Goal: Navigation & Orientation: Find specific page/section

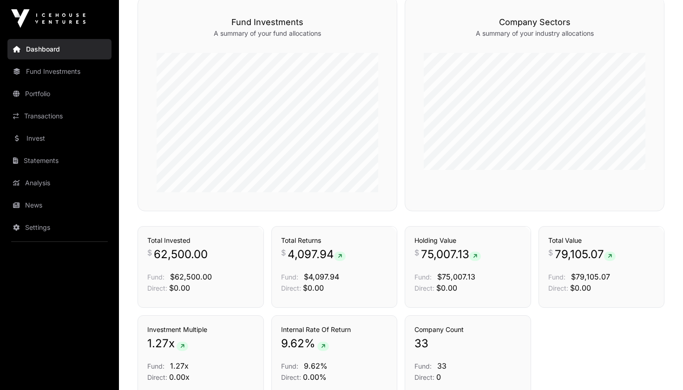
scroll to position [463, 0]
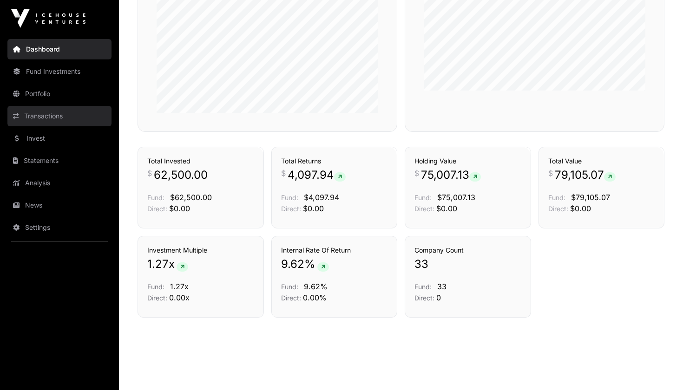
click at [54, 116] on link "Transactions" at bounding box center [59, 116] width 104 height 20
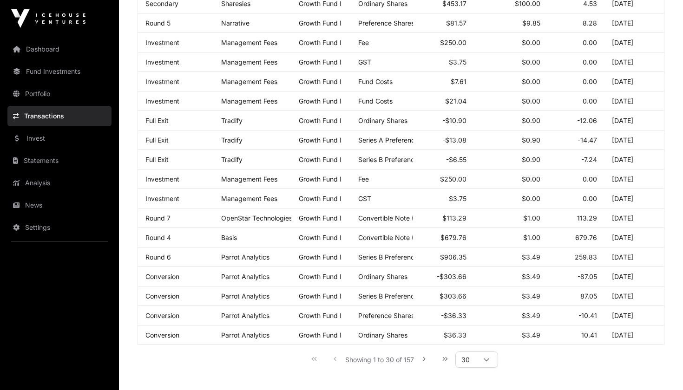
scroll to position [403, 0]
click at [426, 361] on icon "Next Page" at bounding box center [424, 358] width 7 height 7
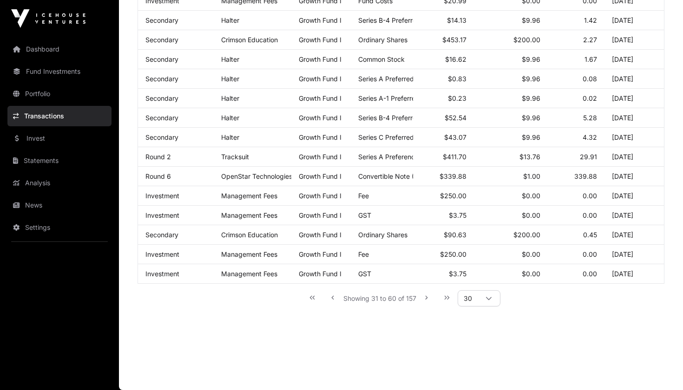
scroll to position [464, 0]
click at [335, 301] on icon "Previous Page" at bounding box center [332, 298] width 7 height 7
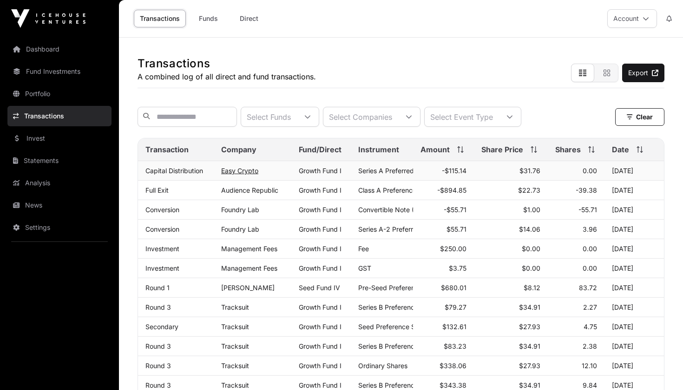
scroll to position [0, 0]
click at [241, 172] on link "Easy Crypto" at bounding box center [239, 171] width 37 height 8
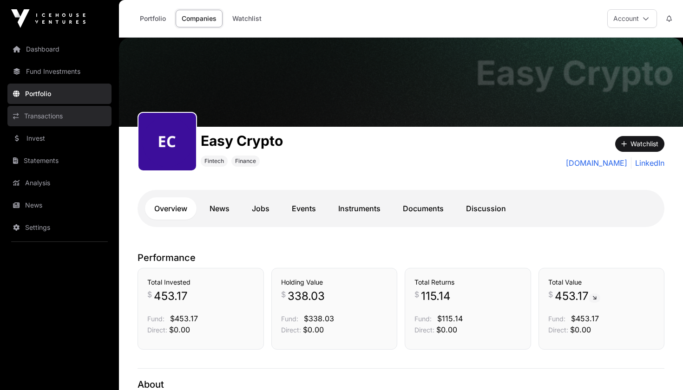
click at [59, 109] on link "Transactions" at bounding box center [59, 116] width 104 height 20
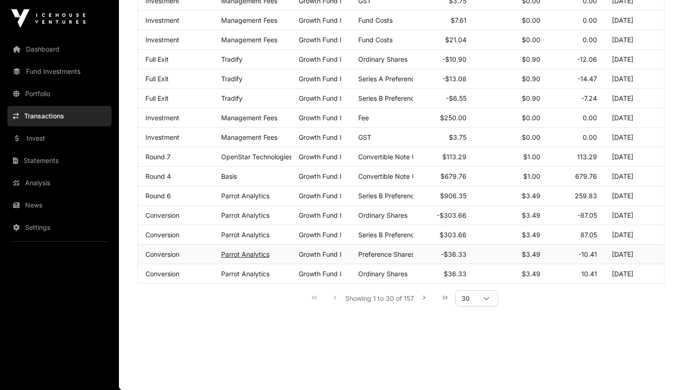
scroll to position [464, 0]
click at [426, 297] on icon "Next Page" at bounding box center [424, 298] width 7 height 7
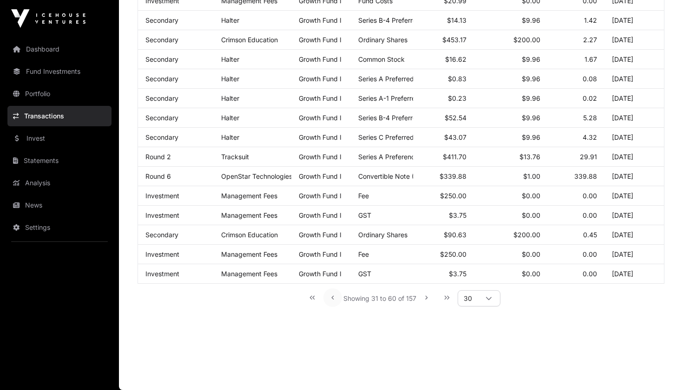
click at [330, 298] on icon "Previous Page" at bounding box center [332, 298] width 7 height 7
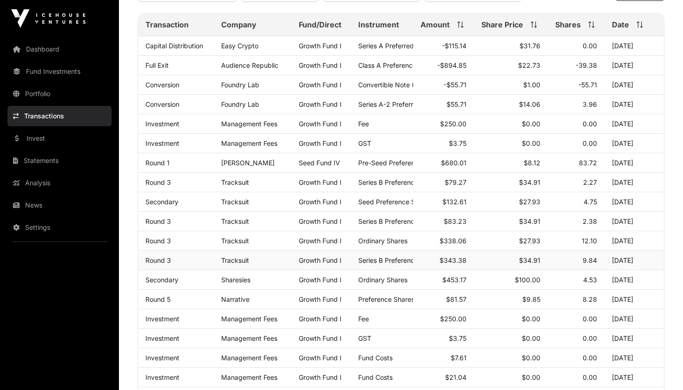
scroll to position [61, 0]
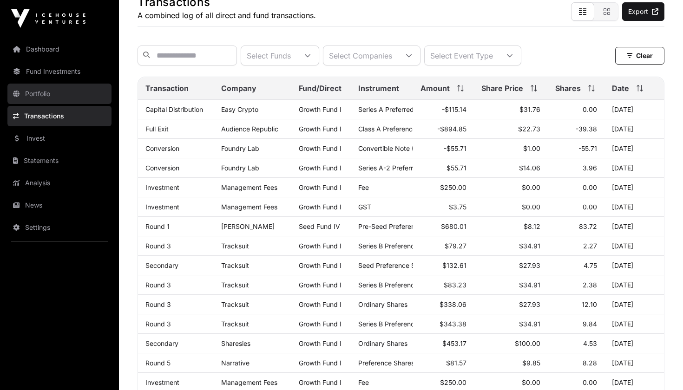
click at [40, 103] on link "Portfolio" at bounding box center [59, 94] width 104 height 20
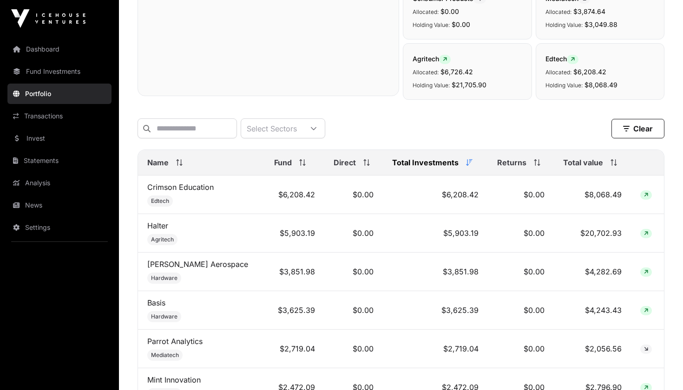
scroll to position [313, 0]
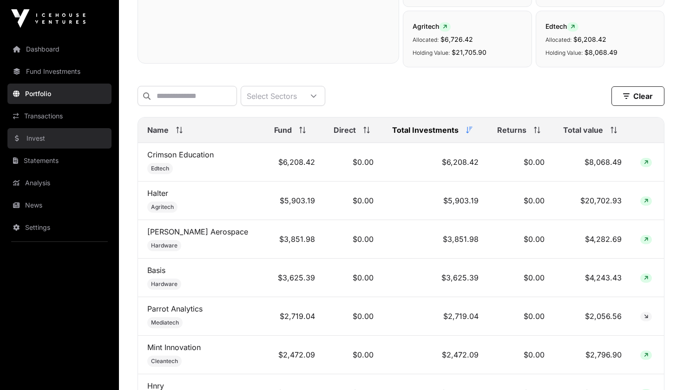
click at [58, 137] on link "Invest" at bounding box center [59, 138] width 104 height 20
